Goal: Task Accomplishment & Management: Complete application form

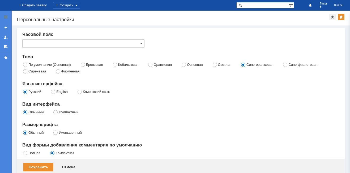
type input "[GEOGRAPHIC_DATA]"
click at [80, 6] on div "Создать" at bounding box center [66, 5] width 27 height 6
click at [80, 5] on div "Создать" at bounding box center [66, 5] width 27 height 6
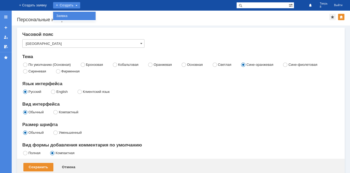
click at [94, 15] on link "Заявка" at bounding box center [74, 16] width 40 height 6
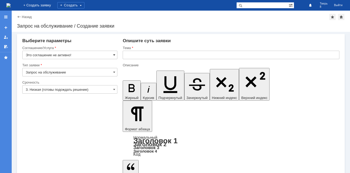
click at [114, 54] on span at bounding box center [114, 55] width 2 height 4
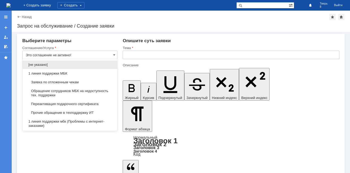
click at [86, 83] on span "Заявка по отложенным чекам" at bounding box center [70, 82] width 88 height 4
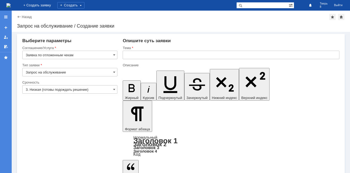
type input "Заявка по отложенным чекам"
click at [131, 53] on input "text" at bounding box center [231, 55] width 216 height 8
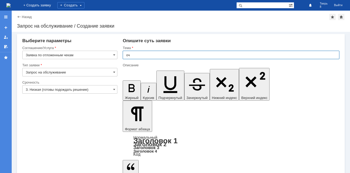
type input "оч"
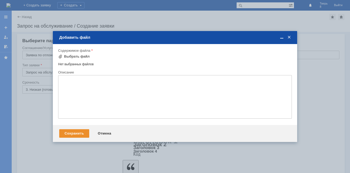
click at [77, 53] on div "Содержимое файла" at bounding box center [174, 50] width 233 height 5
click at [79, 55] on div "Выбрать файл" at bounding box center [77, 56] width 26 height 4
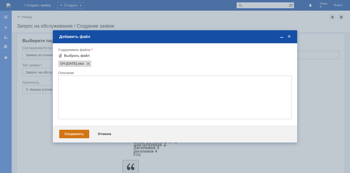
click at [77, 132] on div "Сохранить" at bounding box center [74, 134] width 30 height 8
